Goal: Task Accomplishment & Management: Complete application form

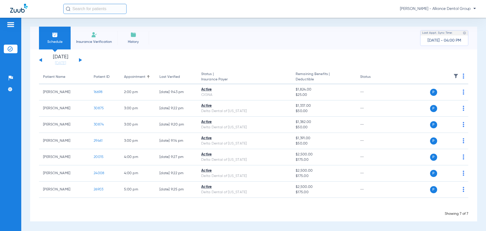
click at [93, 37] on img at bounding box center [94, 35] width 6 height 6
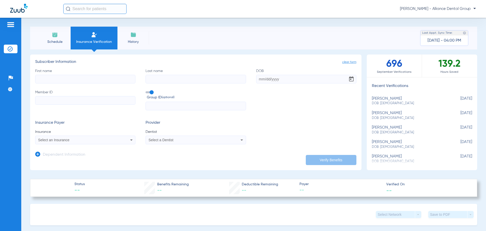
click at [84, 80] on input "First name" at bounding box center [85, 79] width 100 height 9
type input "[PERSON_NAME]"
type input "stemmet"
type input "[DATE]"
paste input "0013209290"
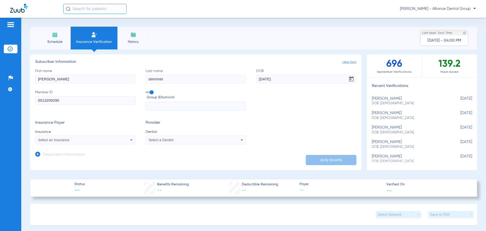
type input "0013209290"
click at [126, 140] on div "Select an Insurance" at bounding box center [85, 140] width 100 height 6
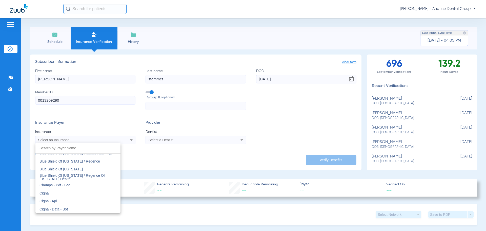
scroll to position [695, 0]
